Goal: Find specific page/section: Find specific page/section

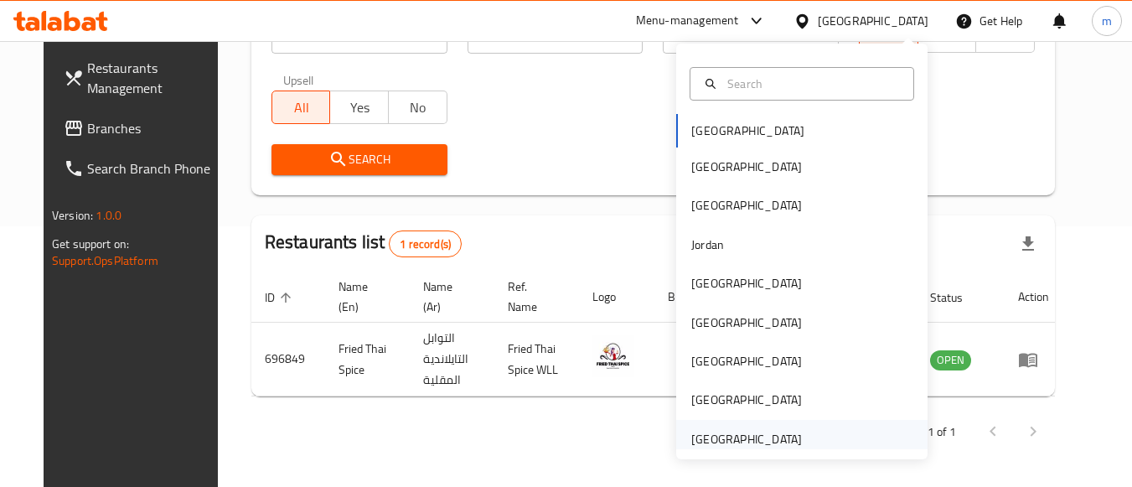
click at [815, 430] on div "United Arab Emirates" at bounding box center [801, 439] width 251 height 39
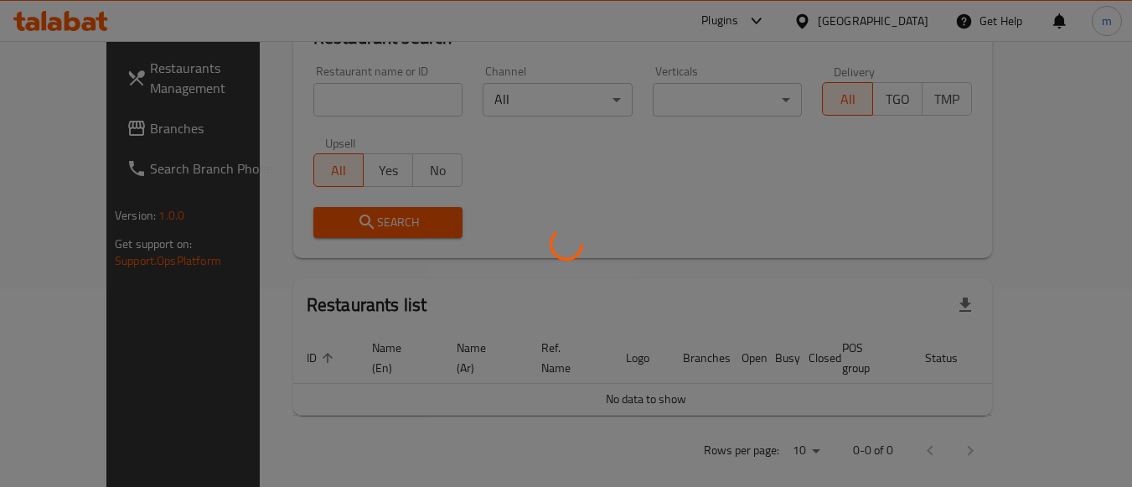
scroll to position [261, 0]
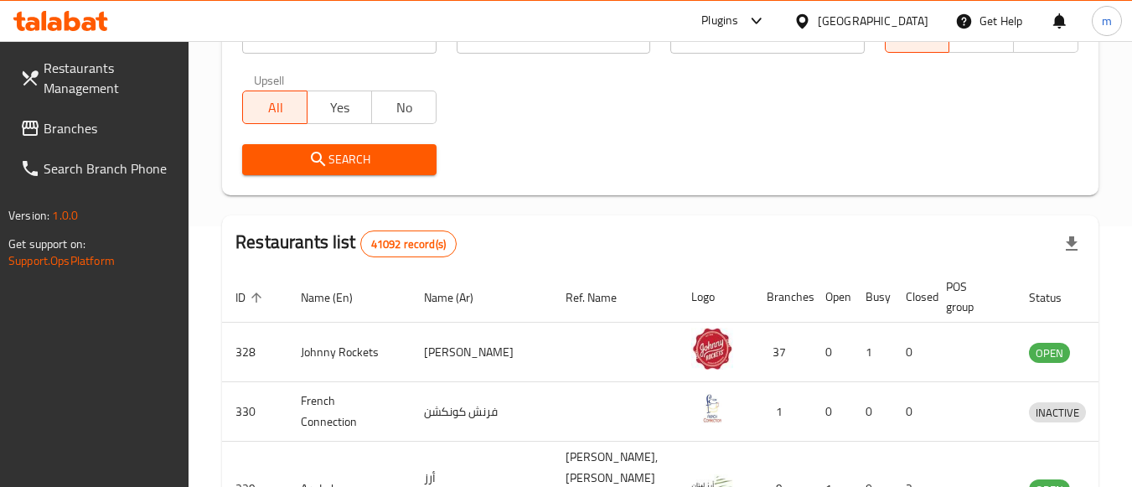
click at [121, 140] on link "Branches" at bounding box center [98, 128] width 183 height 40
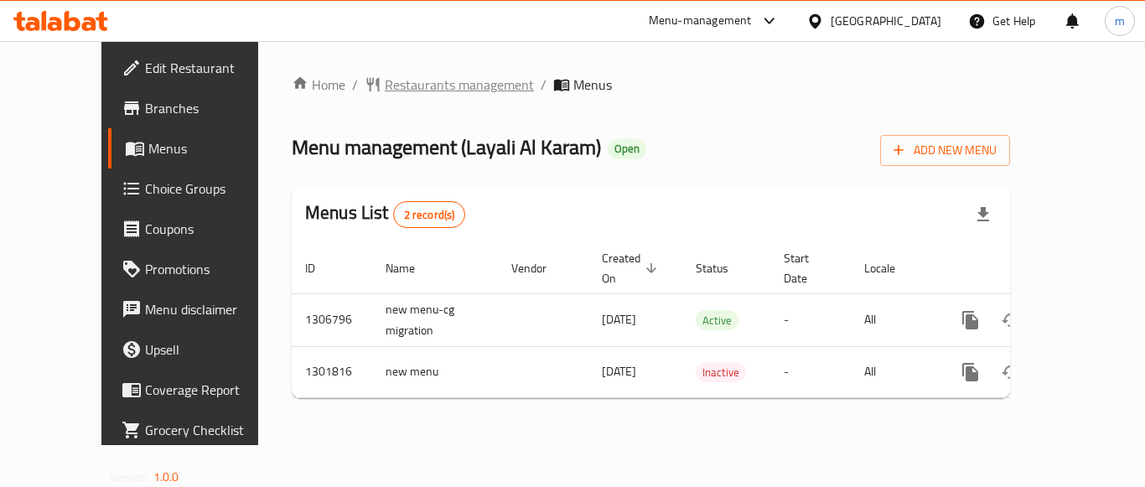
click at [418, 75] on span "Restaurants management" at bounding box center [459, 85] width 149 height 20
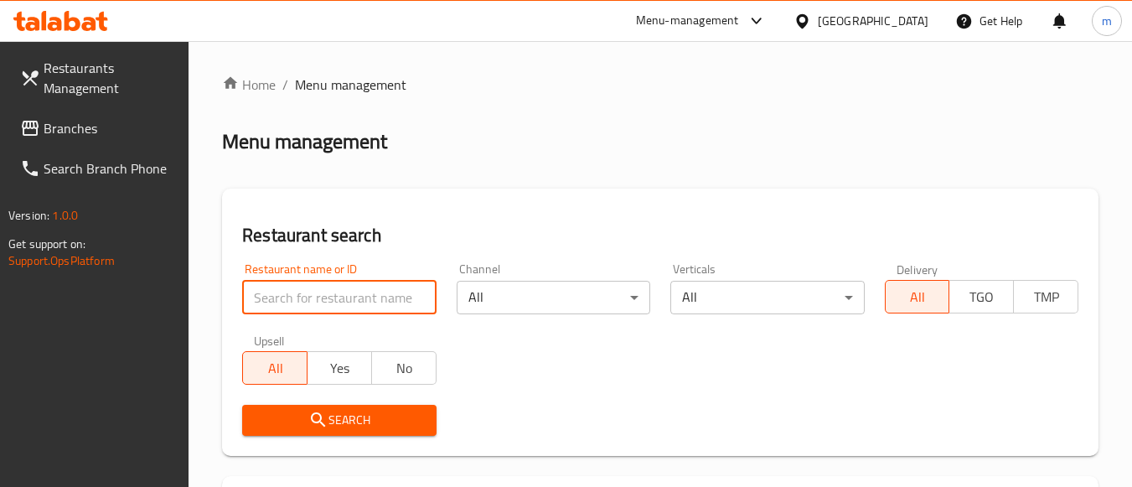
click at [308, 290] on input "search" at bounding box center [339, 298] width 194 height 34
paste input "630010"
type input "630010"
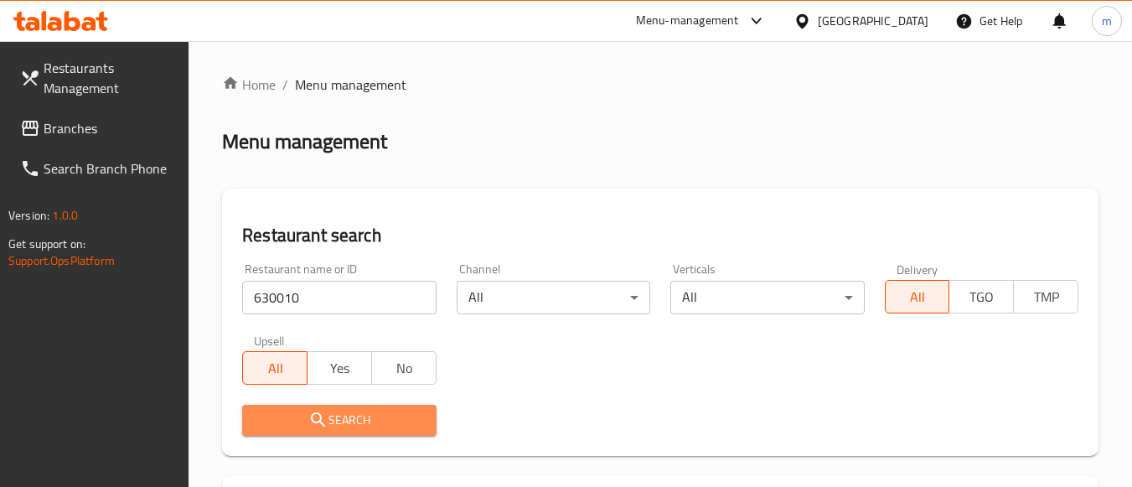
click at [309, 414] on icon "submit" at bounding box center [318, 420] width 20 height 20
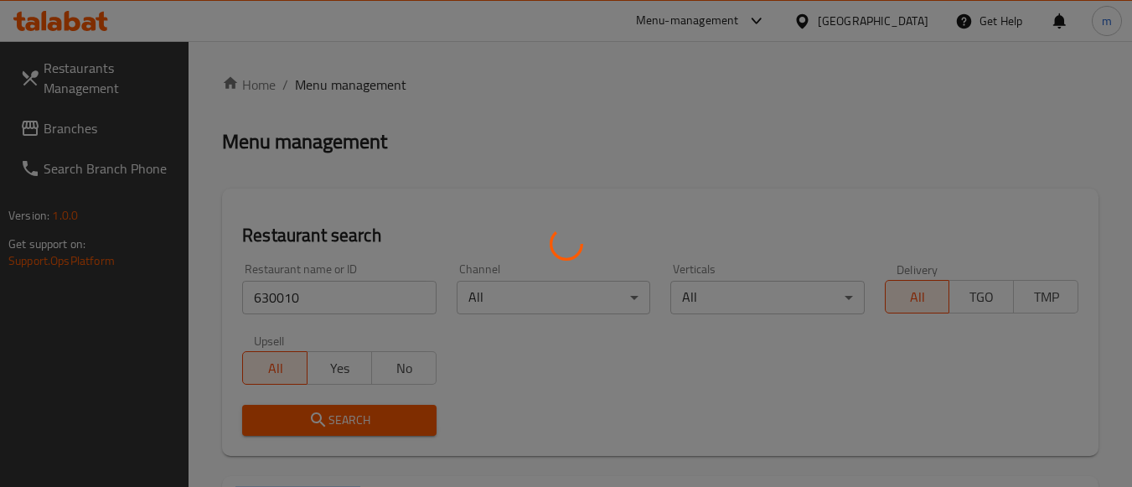
click at [309, 414] on div at bounding box center [566, 243] width 1132 height 487
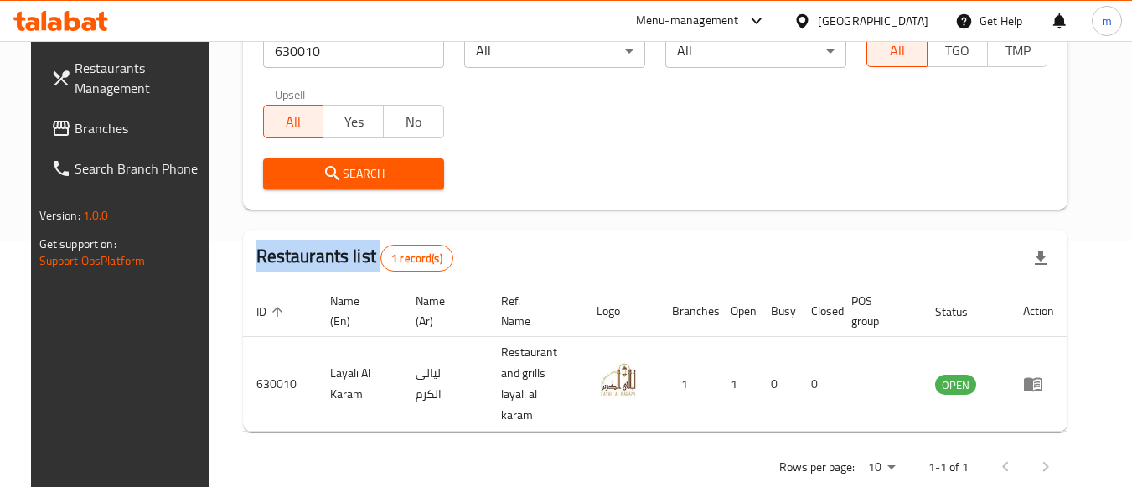
scroll to position [261, 0]
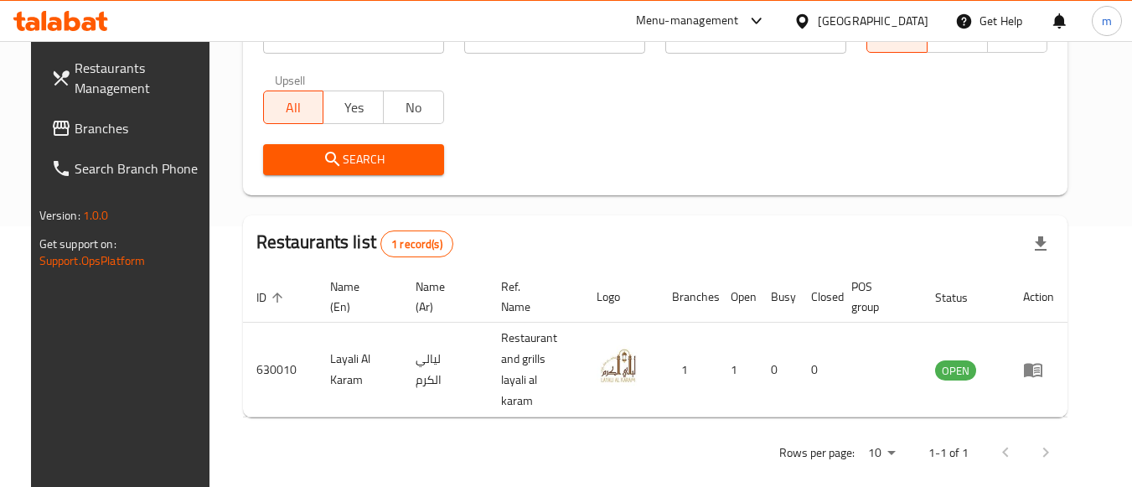
click at [843, 18] on div "United Arab Emirates" at bounding box center [873, 21] width 111 height 18
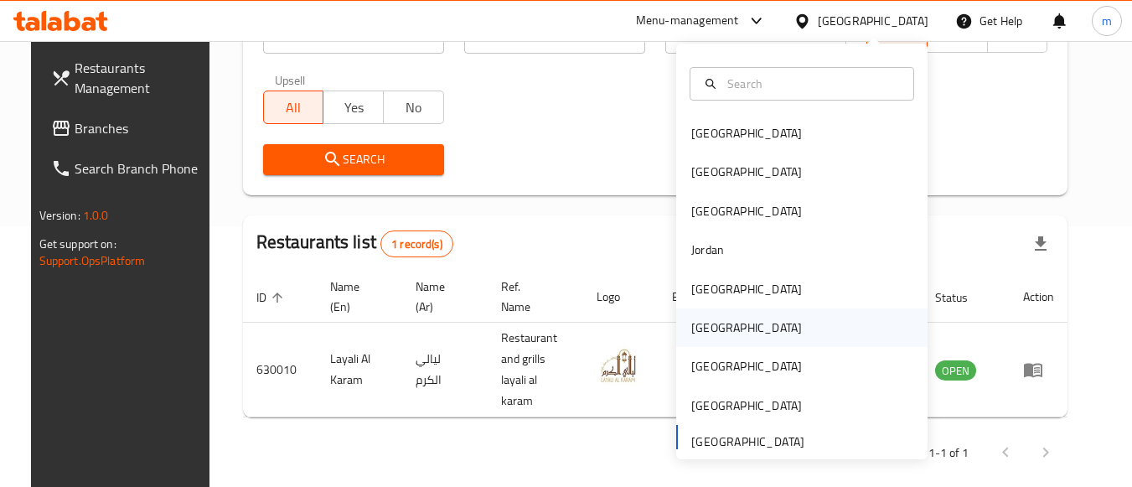
click at [790, 331] on div "[GEOGRAPHIC_DATA]" at bounding box center [801, 327] width 251 height 39
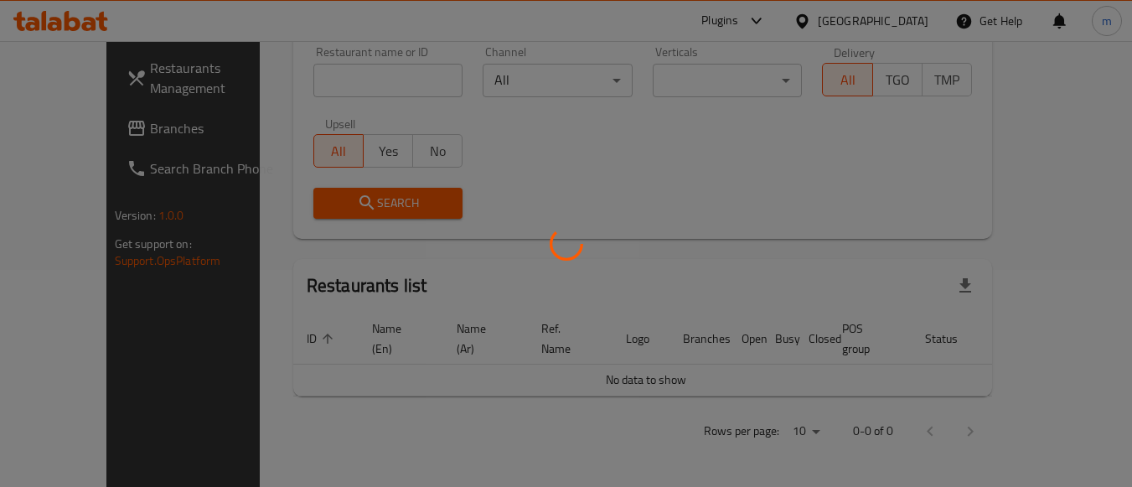
scroll to position [198, 0]
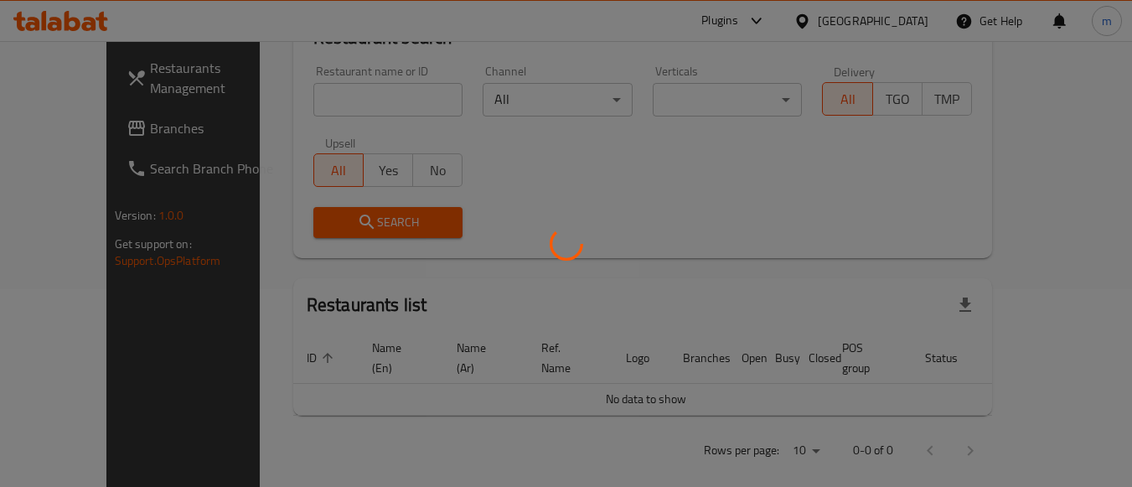
click at [119, 134] on div at bounding box center [566, 243] width 1132 height 487
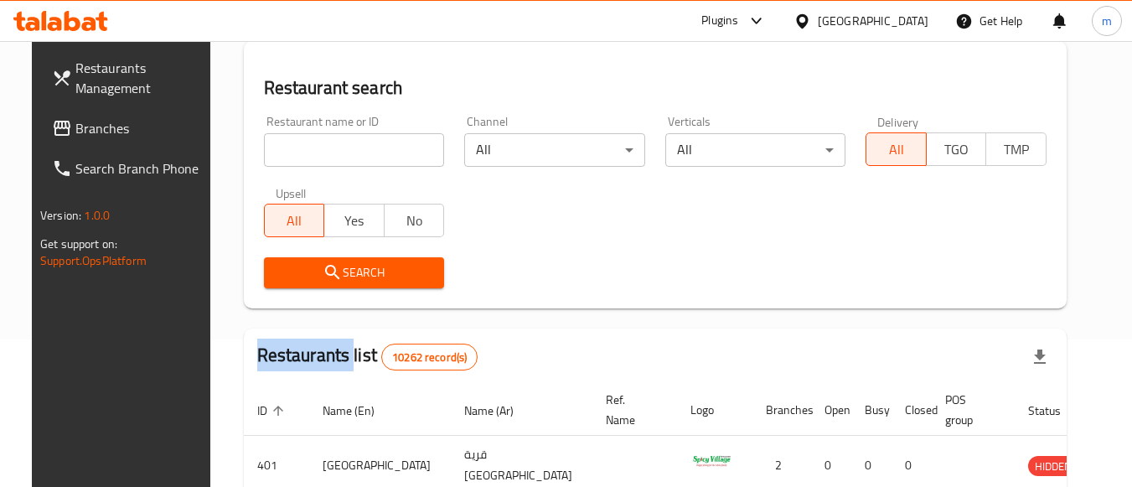
scroll to position [9, 0]
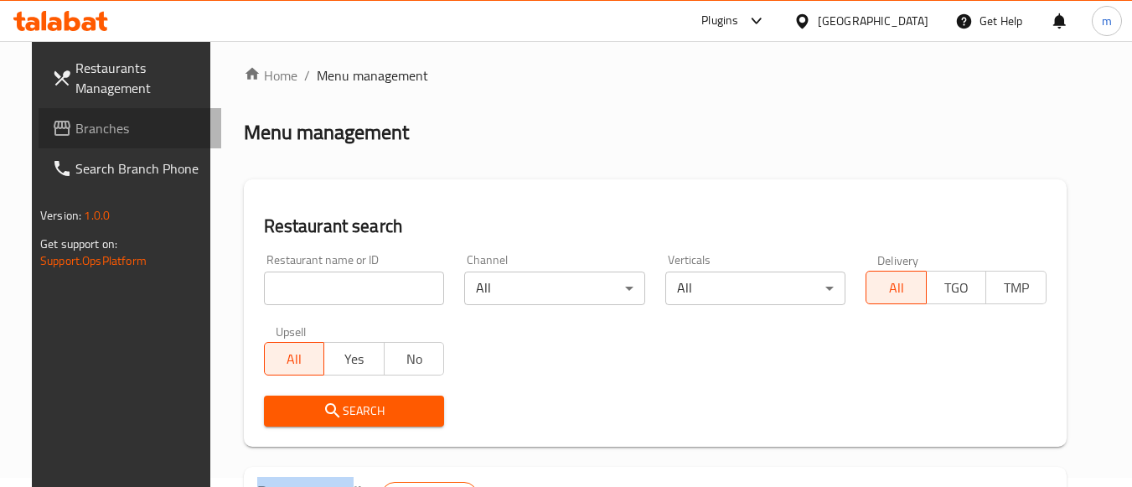
click at [153, 133] on span "Branches" at bounding box center [141, 128] width 132 height 20
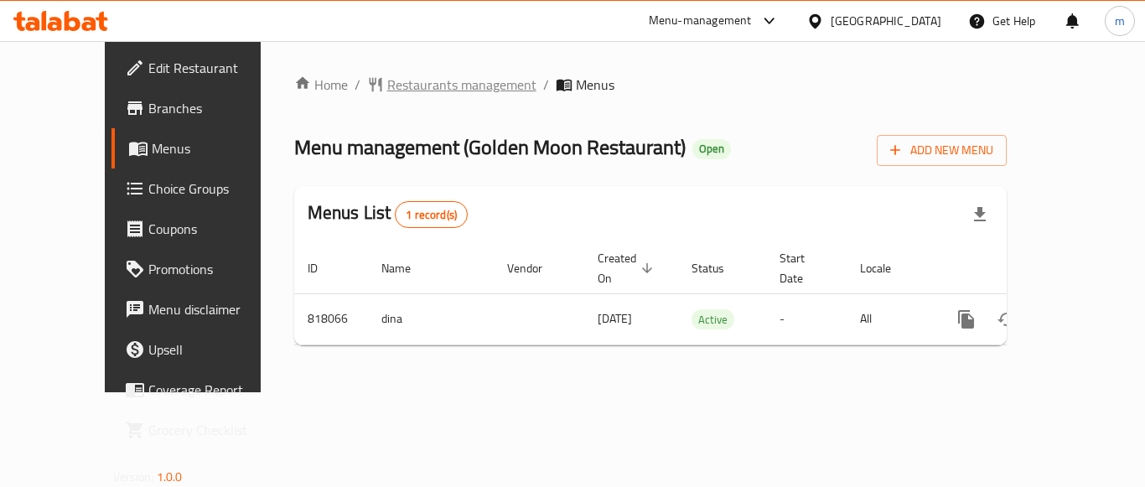
click at [387, 85] on span "Restaurants management" at bounding box center [461, 85] width 149 height 20
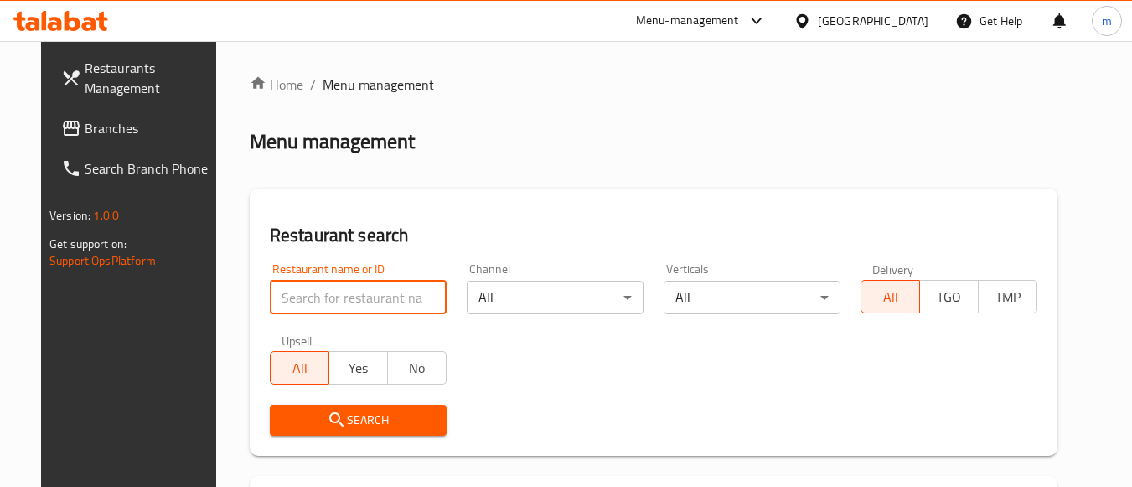
click at [336, 303] on input "search" at bounding box center [358, 298] width 177 height 34
paste input "654989"
type input "654989"
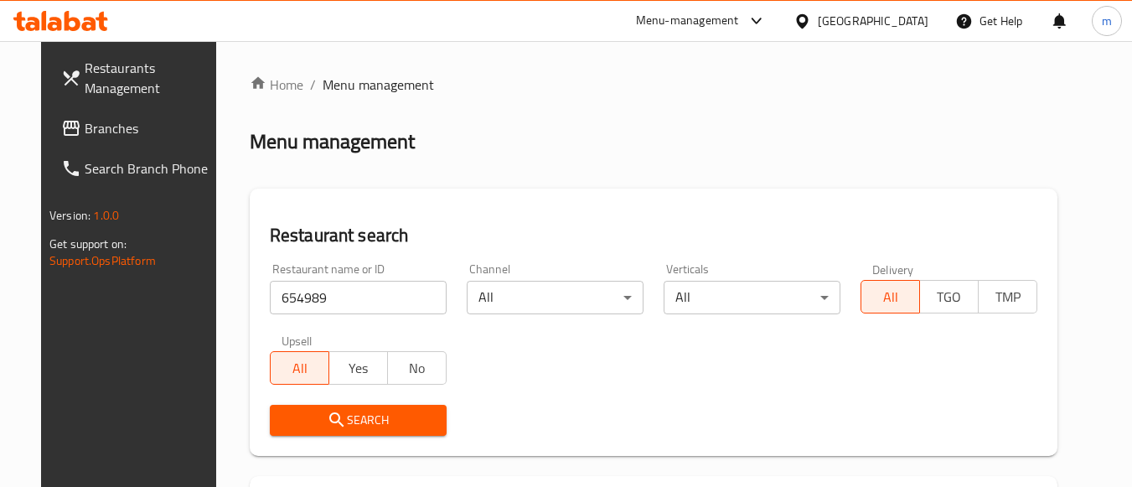
click at [338, 411] on span "Search" at bounding box center [358, 420] width 150 height 21
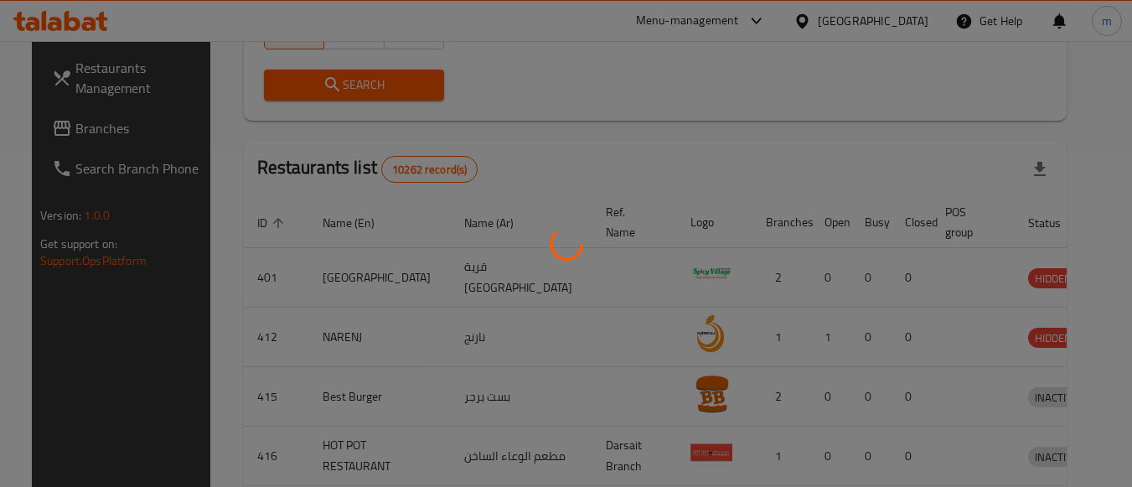
scroll to position [261, 0]
